Goal: Information Seeking & Learning: Learn about a topic

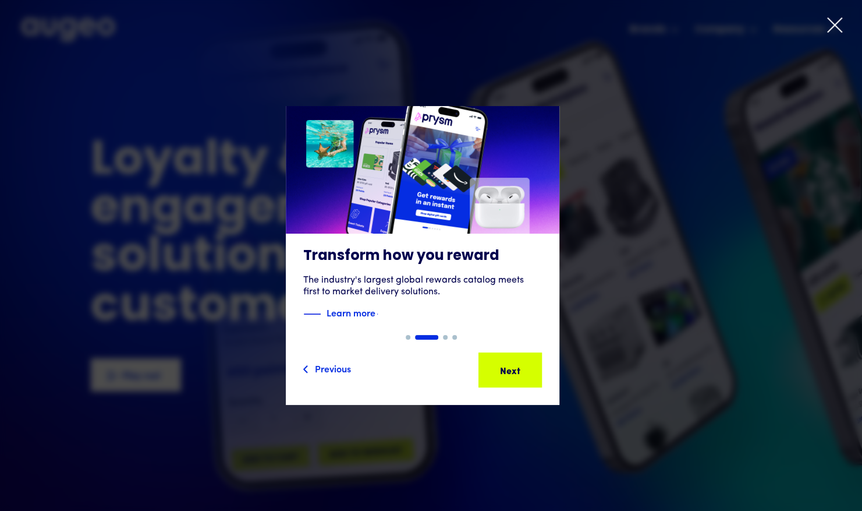
click at [829, 25] on icon at bounding box center [834, 24] width 17 height 17
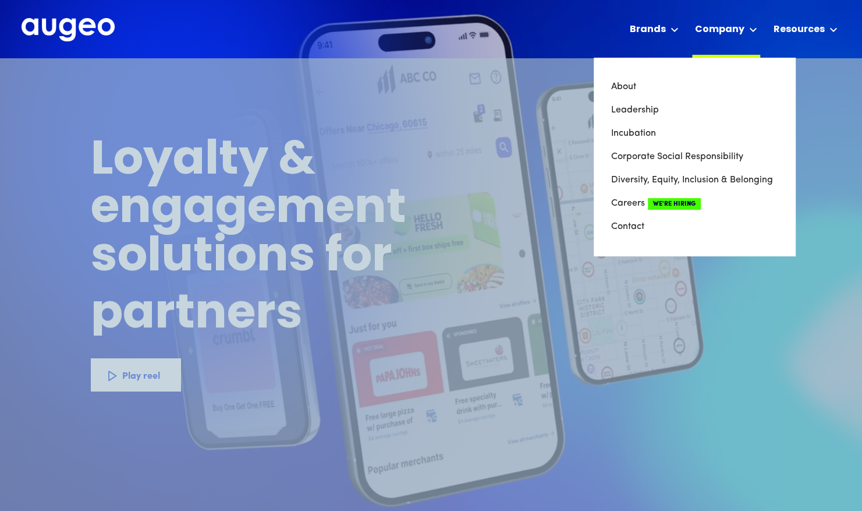
click at [720, 20] on div "Company" at bounding box center [726, 29] width 68 height 58
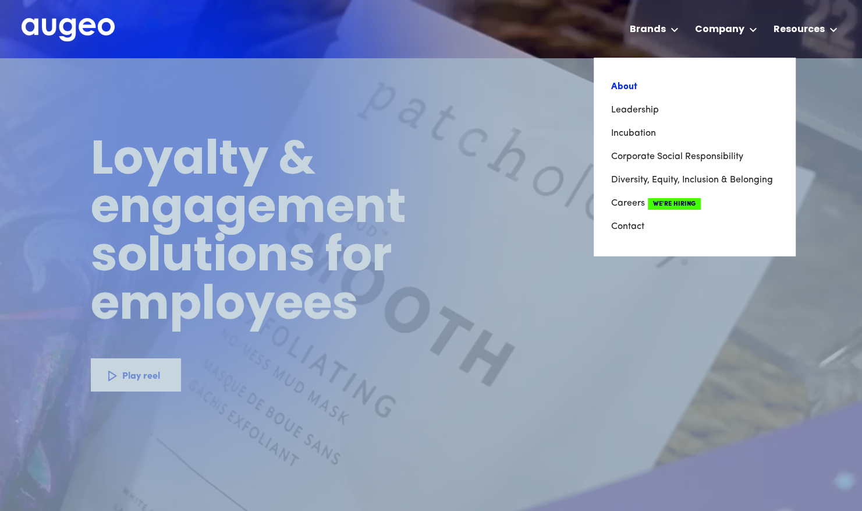
click at [636, 90] on link "About" at bounding box center [694, 86] width 167 height 23
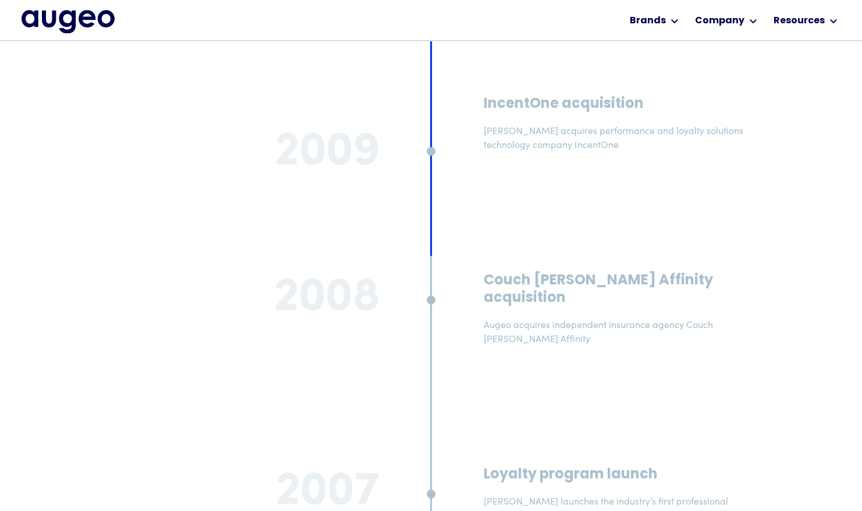
scroll to position [8860, 0]
